Goal: Task Accomplishment & Management: Complete application form

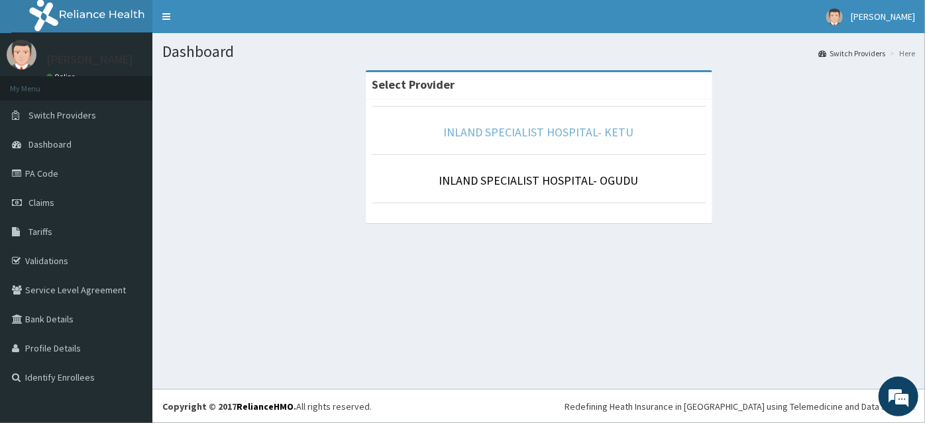
click at [515, 132] on link "INLAND SPECIALIST HOSPITAL- KETU" at bounding box center [539, 132] width 190 height 15
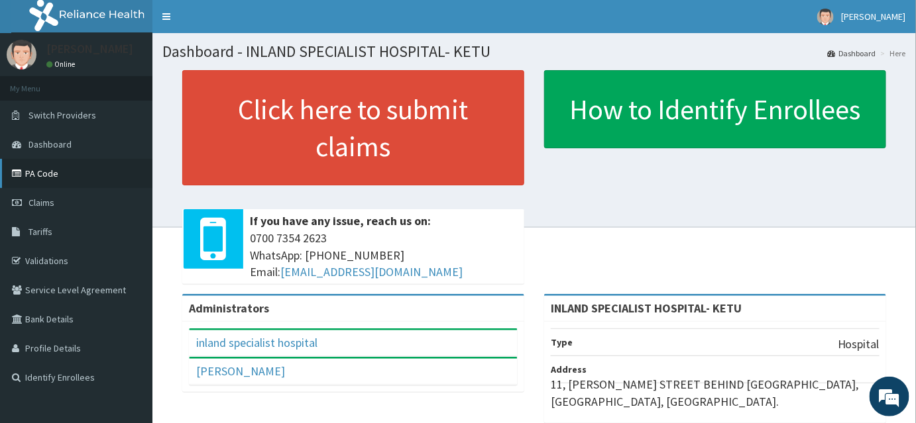
click at [32, 172] on link "PA Code" at bounding box center [76, 173] width 152 height 29
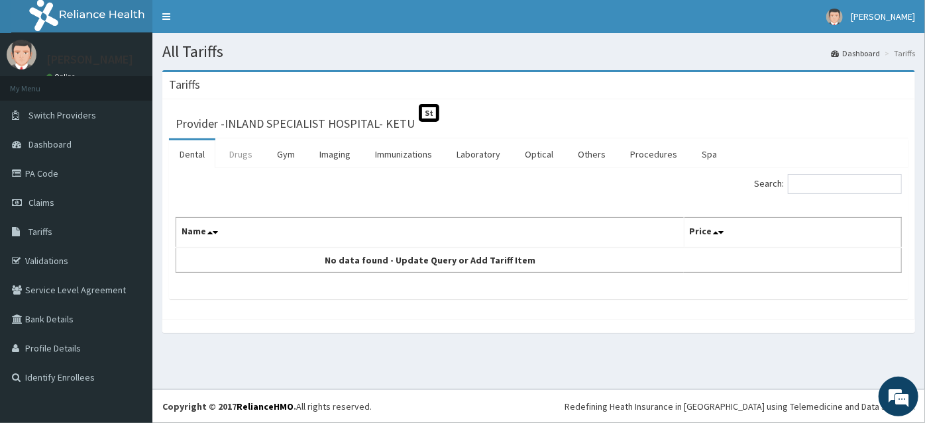
click at [236, 160] on link "Drugs" at bounding box center [241, 154] width 44 height 28
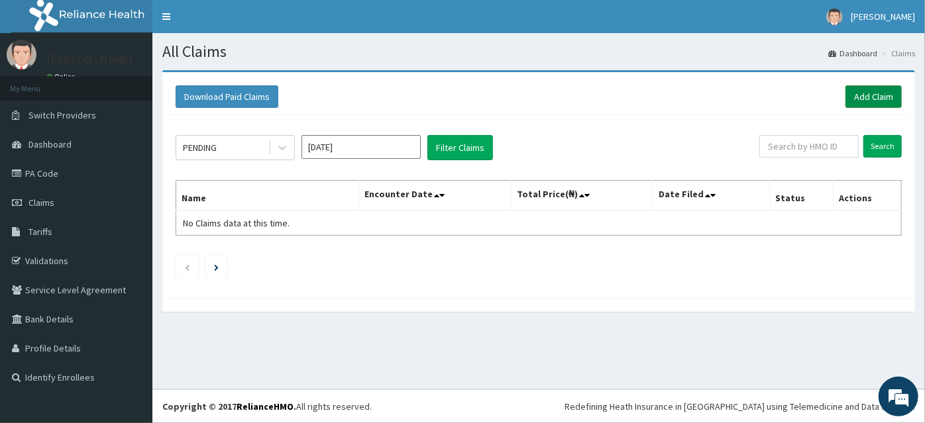
click at [862, 105] on link "Add Claim" at bounding box center [874, 96] width 56 height 23
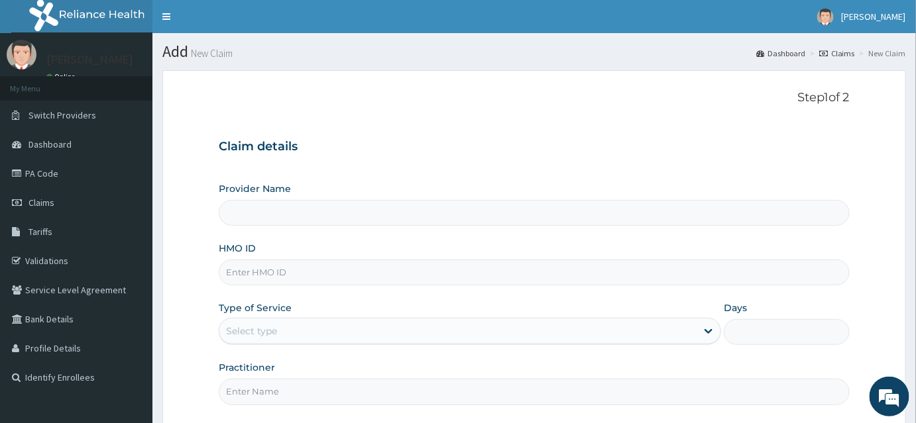
type input "INLAND SPECIALIST HOSPITAL- KETU"
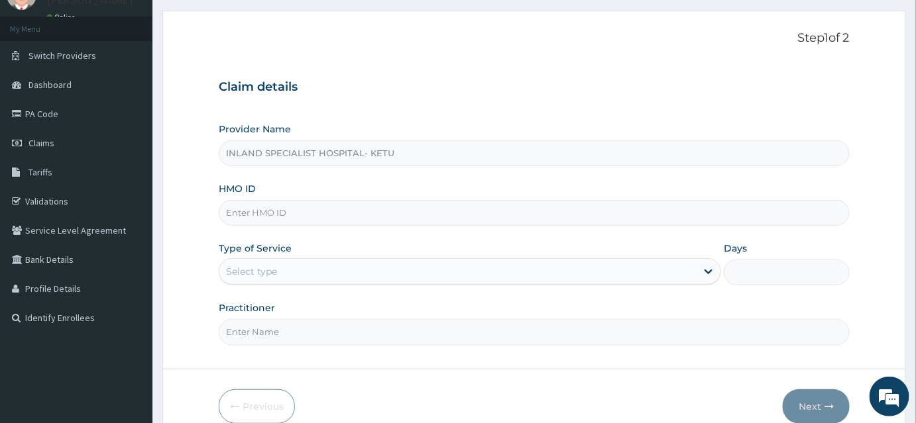
click at [281, 215] on input "HMO ID" at bounding box center [534, 213] width 631 height 26
type input "FBO/10011/"
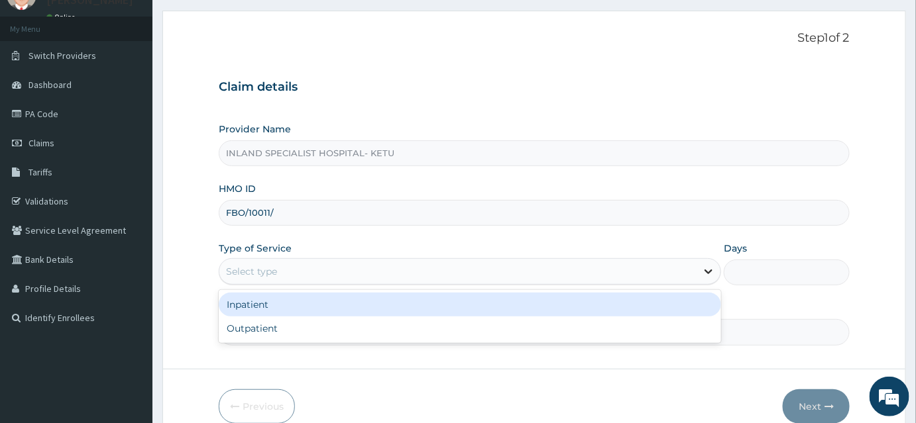
click at [704, 276] on icon at bounding box center [708, 271] width 13 height 13
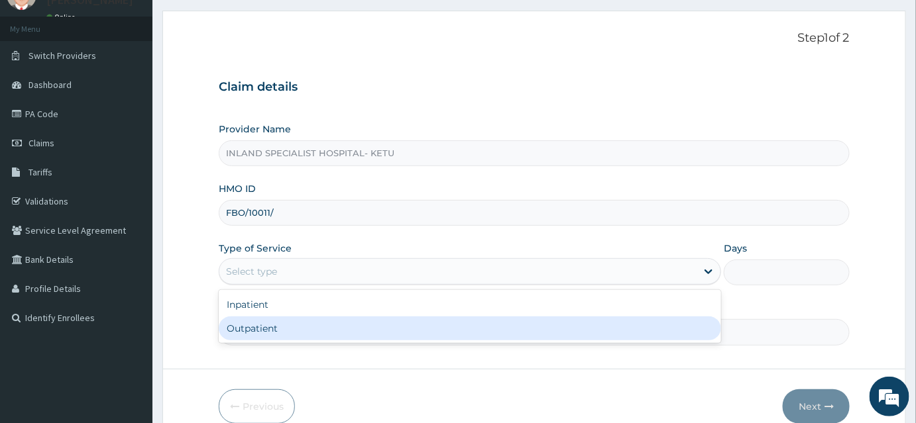
click at [670, 318] on div "Outpatient" at bounding box center [470, 329] width 502 height 24
type input "1"
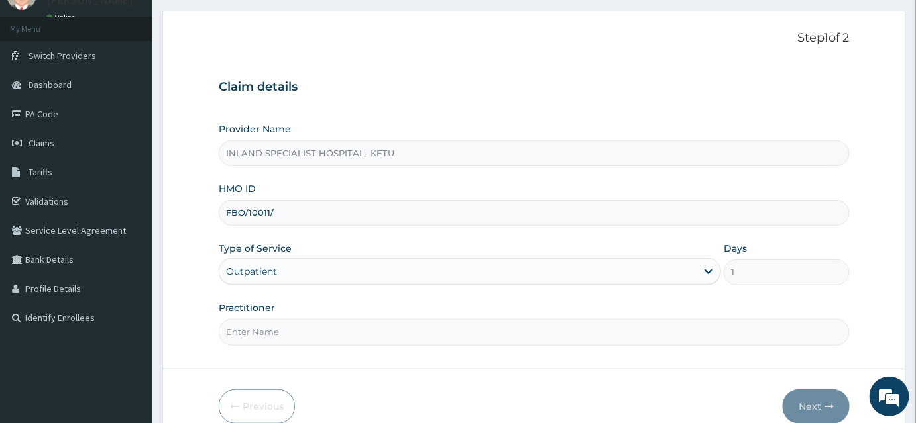
click at [576, 344] on div "Step 1 of 2 Claim details Provider Name INLAND SPECIALIST HOSPITAL- KETU HMO ID…" at bounding box center [534, 189] width 631 height 317
click at [569, 331] on input "Practitioner" at bounding box center [534, 332] width 631 height 26
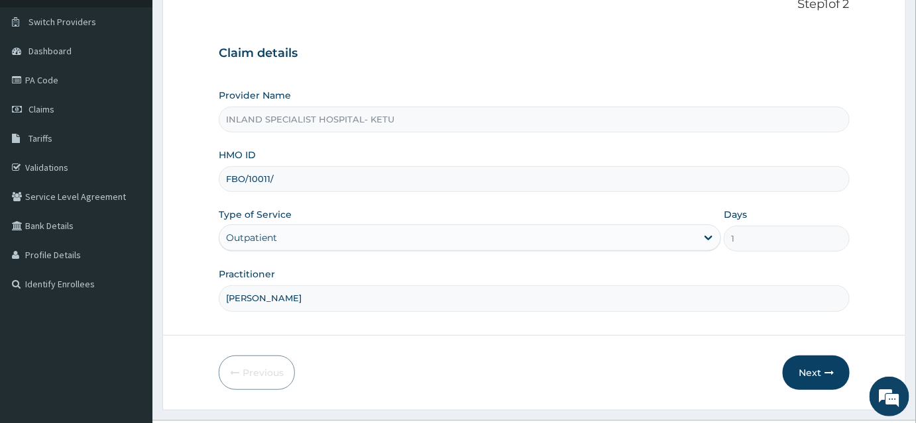
scroll to position [123, 0]
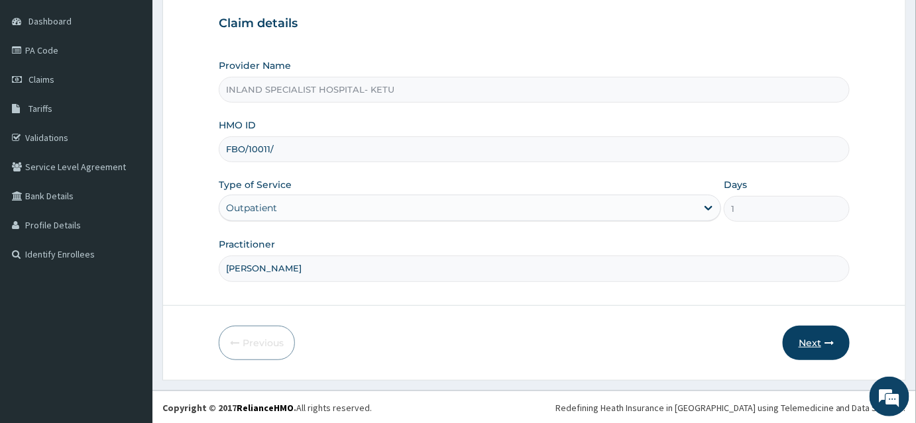
type input "DR ASHAOLU"
click at [815, 338] on button "Next" at bounding box center [816, 343] width 67 height 34
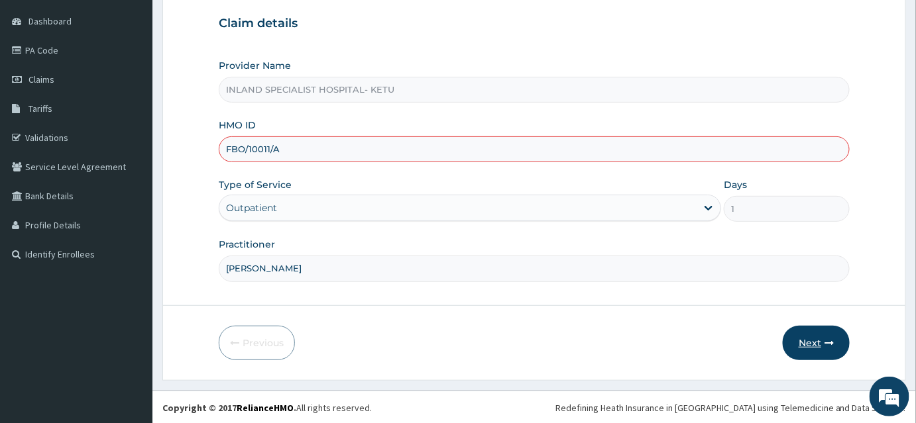
type input "FBO/10011/A"
click at [810, 337] on button "Next" at bounding box center [816, 343] width 67 height 34
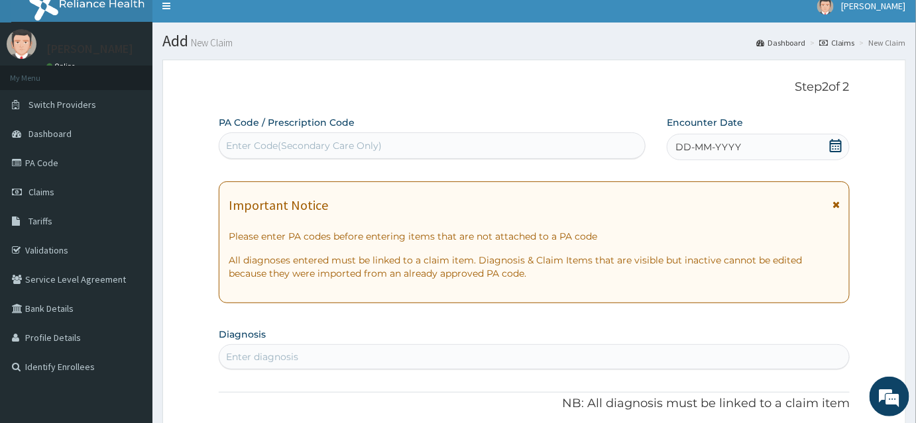
scroll to position [3, 0]
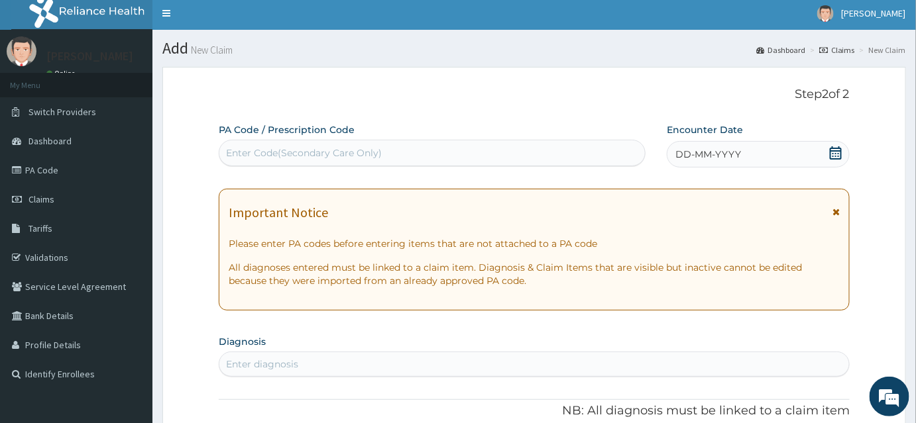
click at [542, 158] on div "Enter Code(Secondary Care Only)" at bounding box center [431, 152] width 425 height 21
paste input "PA/88EFCA"
type input "PA/88EFCA"
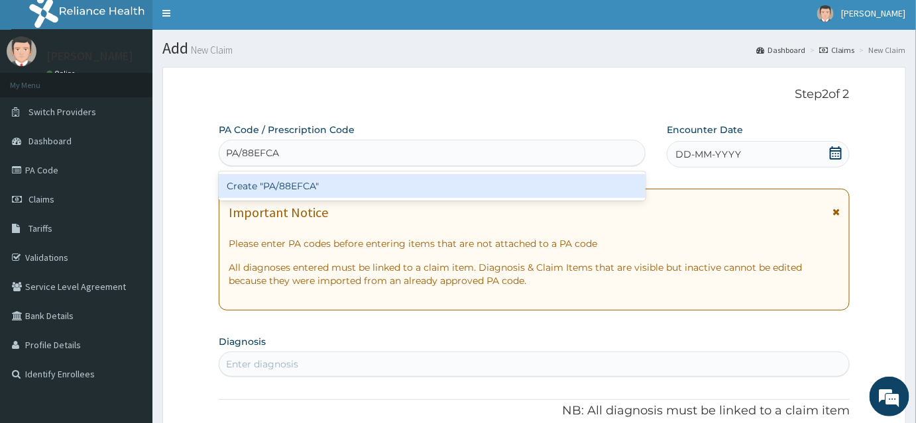
click at [509, 182] on div "Create "PA/88EFCA"" at bounding box center [432, 186] width 427 height 24
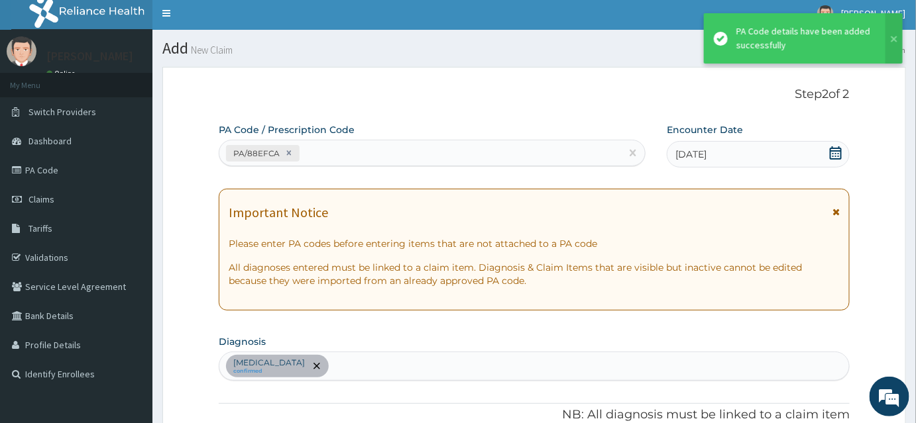
scroll to position [338, 0]
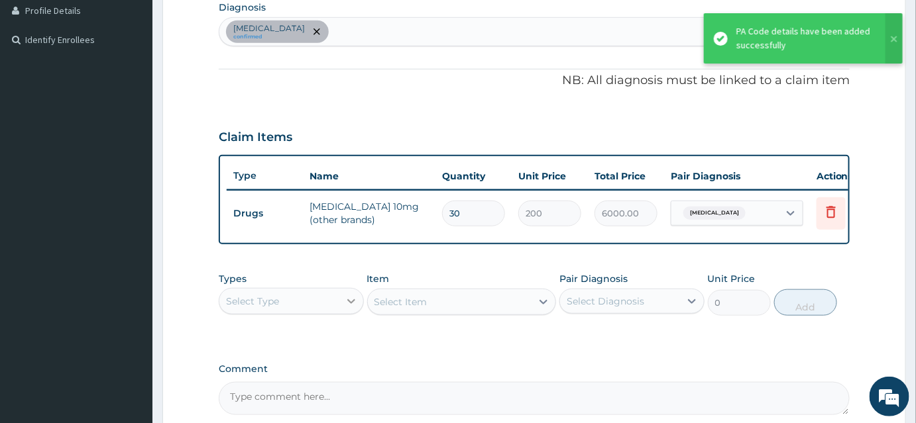
click at [352, 308] on icon at bounding box center [351, 301] width 13 height 13
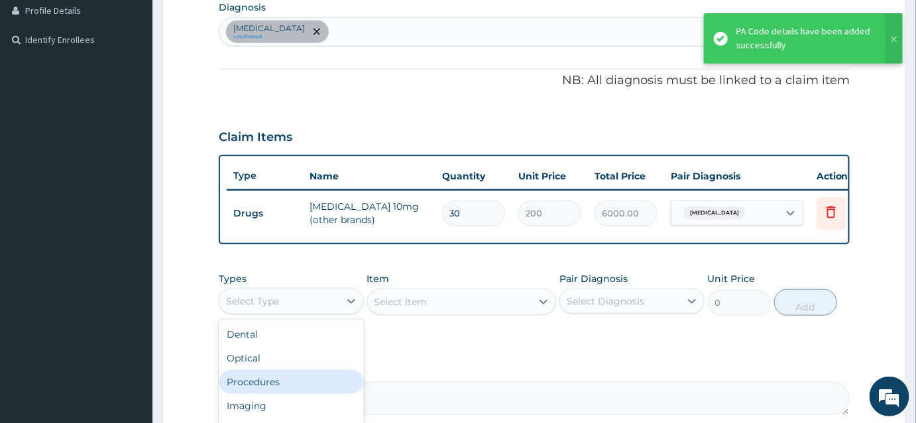
click at [322, 382] on div "Procedures" at bounding box center [291, 382] width 145 height 24
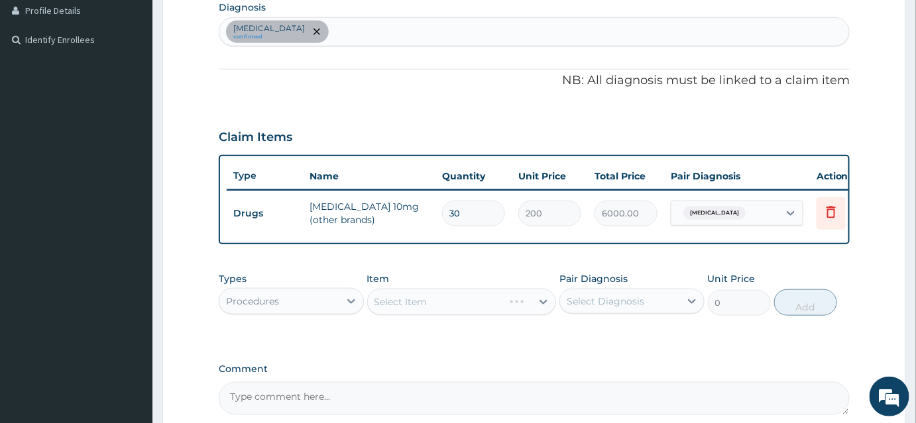
click at [539, 314] on div "Select Item" at bounding box center [462, 302] width 190 height 27
click at [543, 312] on div "Select Item" at bounding box center [462, 302] width 190 height 27
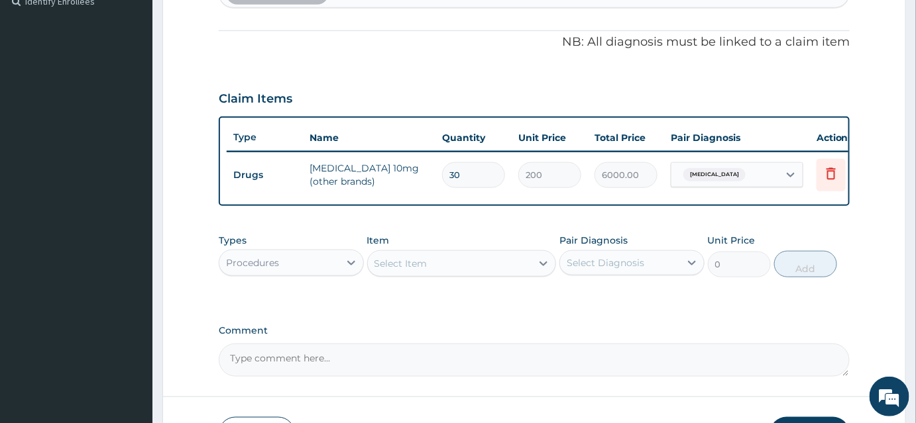
scroll to position [398, 0]
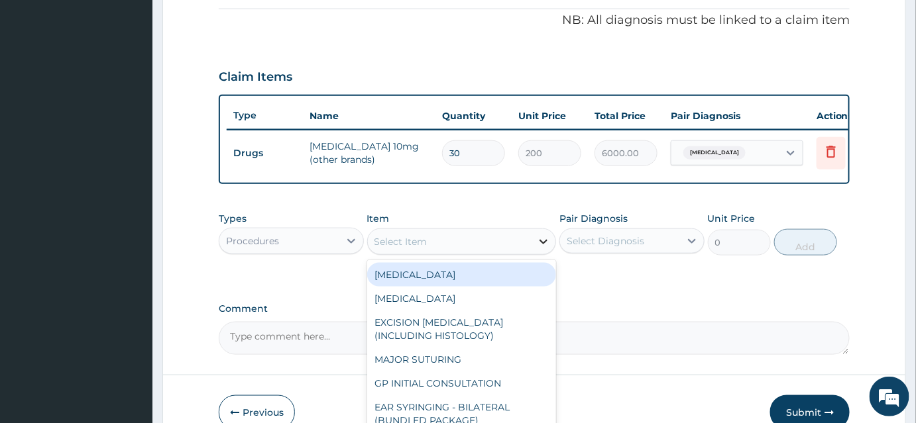
click at [544, 245] on icon at bounding box center [543, 242] width 8 height 5
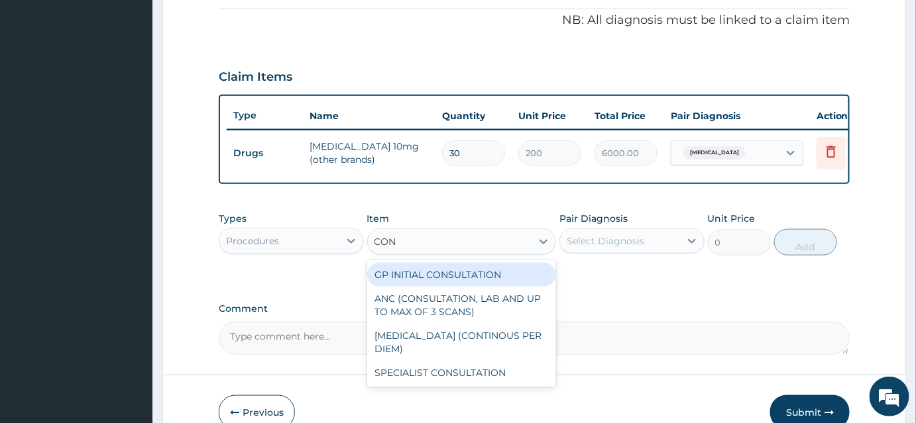
type input "CONS"
click at [518, 280] on div "GP INITIAL CONSULTATION" at bounding box center [462, 275] width 190 height 24
type input "2000"
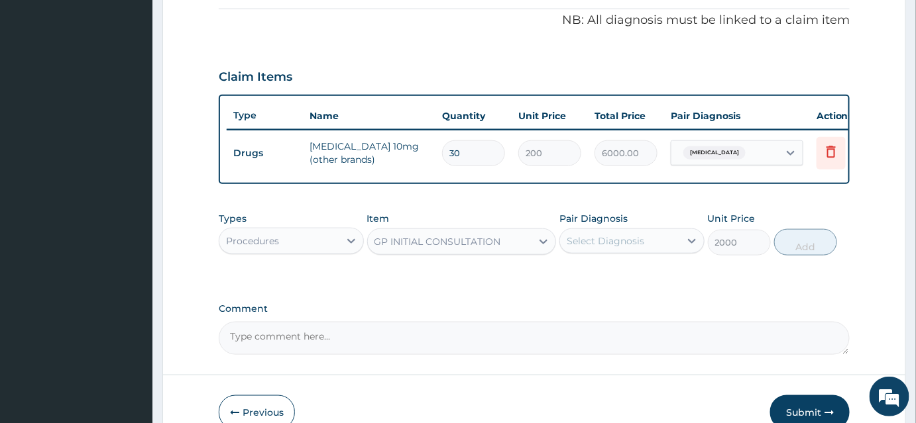
click at [661, 250] on div "Select Diagnosis" at bounding box center [620, 241] width 120 height 21
click at [661, 274] on label "Essential hypertension" at bounding box center [622, 273] width 82 height 13
checkbox input "true"
click at [797, 255] on button "Add" at bounding box center [805, 242] width 63 height 27
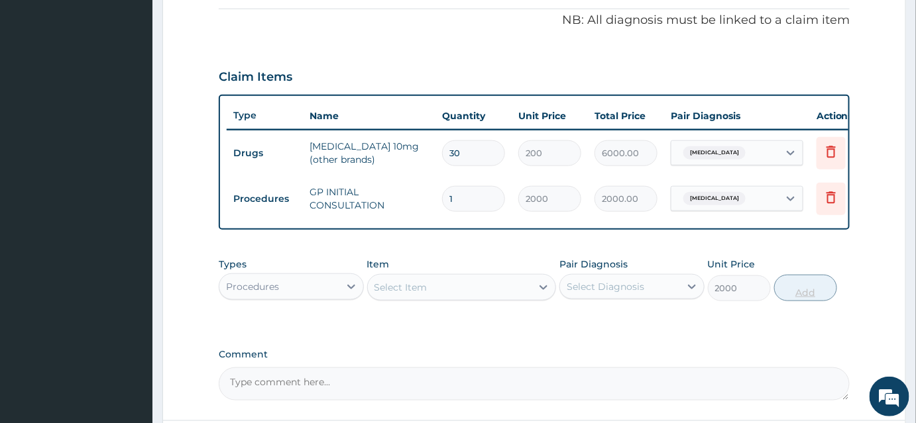
type input "0"
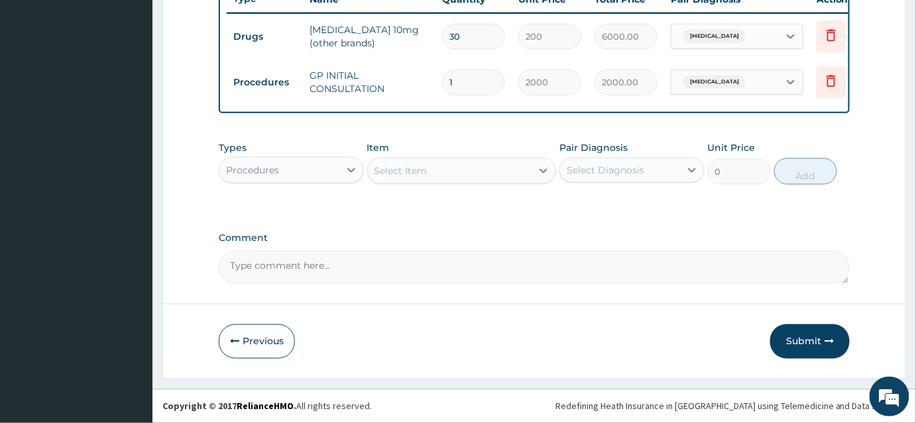
scroll to position [521, 0]
click at [794, 339] on button "Submit" at bounding box center [810, 342] width 80 height 34
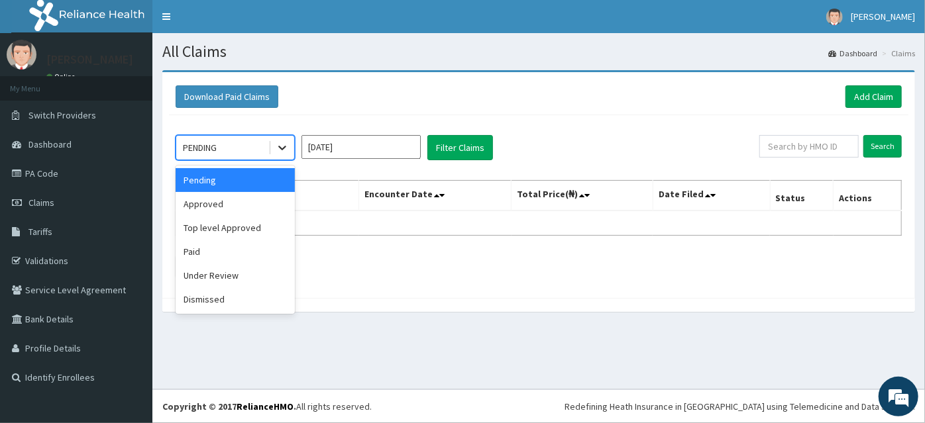
click at [283, 150] on icon at bounding box center [282, 147] width 13 height 13
click at [274, 201] on div "Approved" at bounding box center [235, 204] width 119 height 24
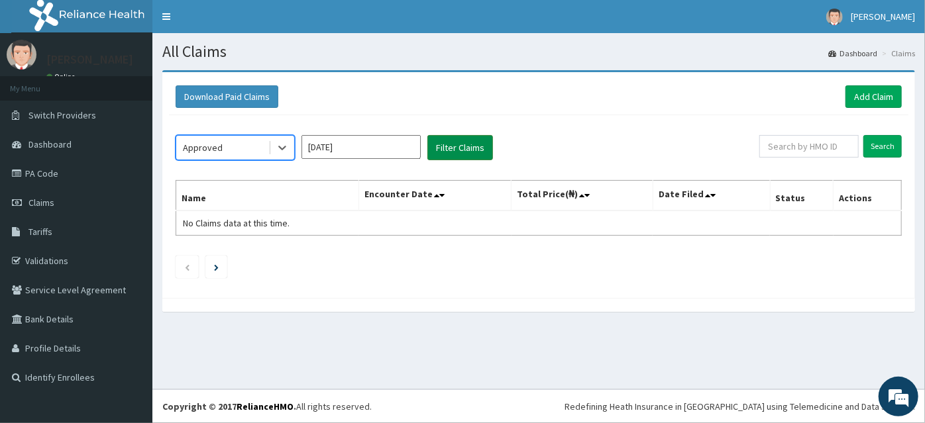
click at [447, 148] on button "Filter Claims" at bounding box center [460, 147] width 66 height 25
